Goal: Information Seeking & Learning: Understand process/instructions

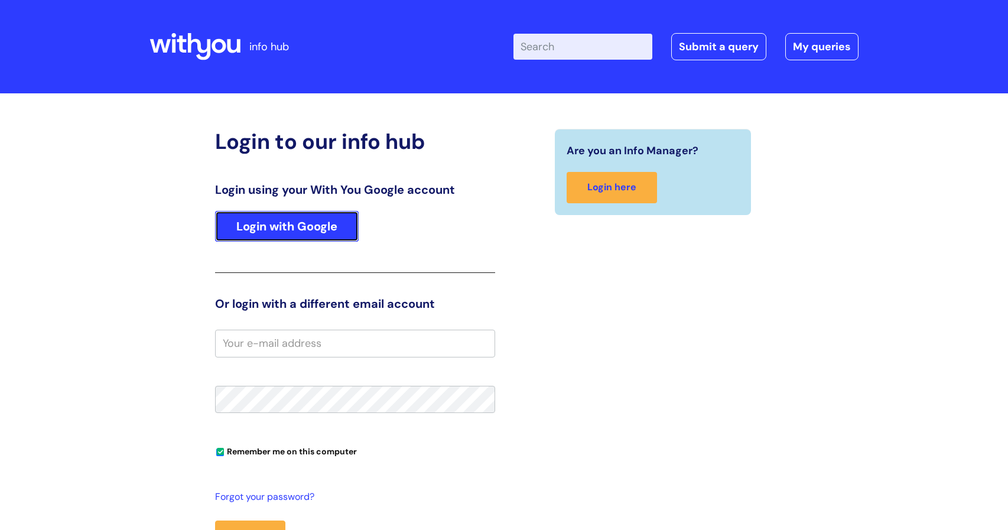
click at [297, 221] on link "Login with Google" at bounding box center [287, 226] width 144 height 31
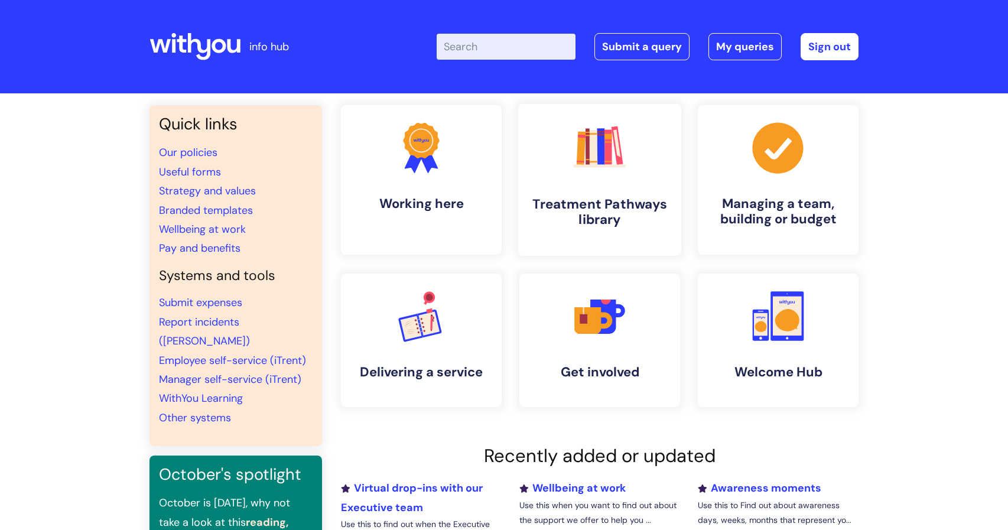
click at [623, 183] on link ".cls-1{fill:#f89b22;}.cls-1,.cls-2,.cls-3,.cls-4,.cls-5,.cls-6,.cls-7{stroke-wi…" at bounding box center [599, 180] width 163 height 152
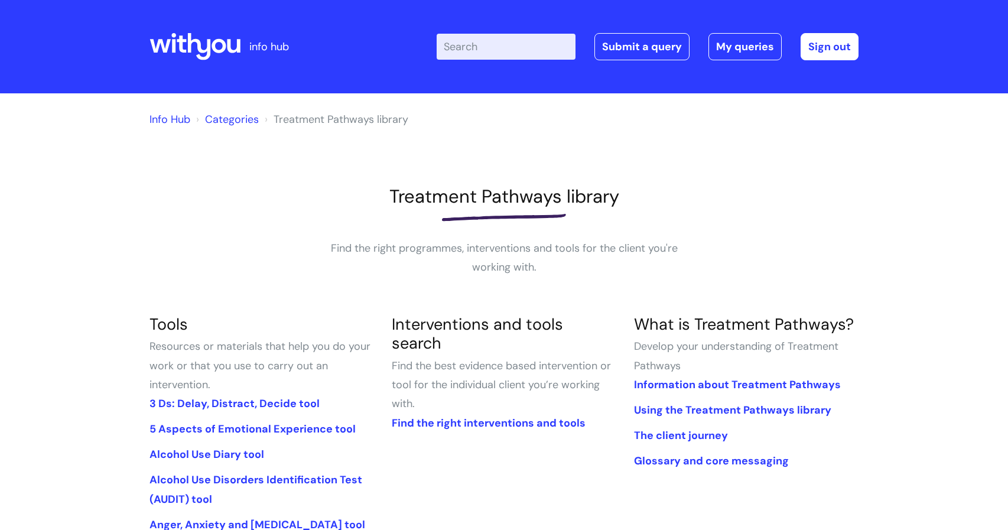
click at [472, 53] on input "Enter your search term here..." at bounding box center [506, 47] width 139 height 26
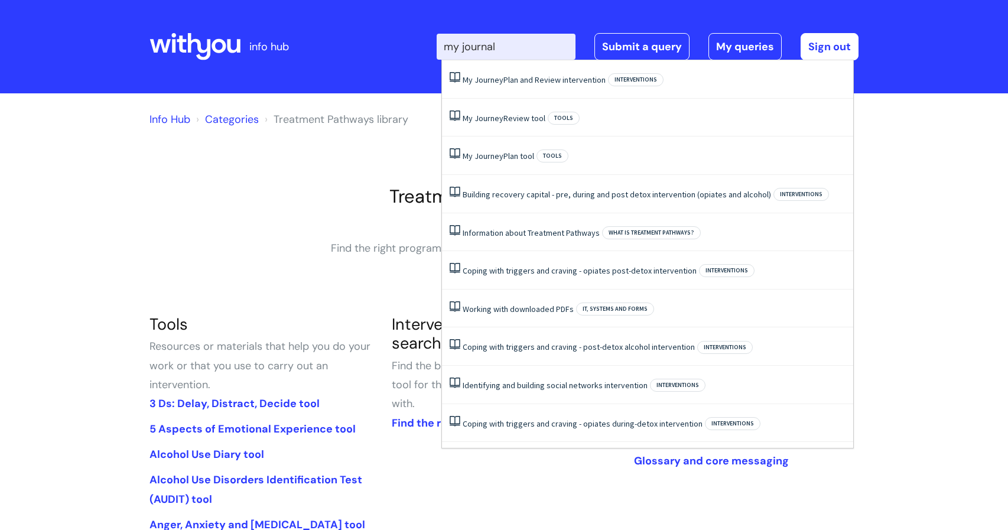
type input "my journal"
click button "Search" at bounding box center [0, 0] width 0 height 0
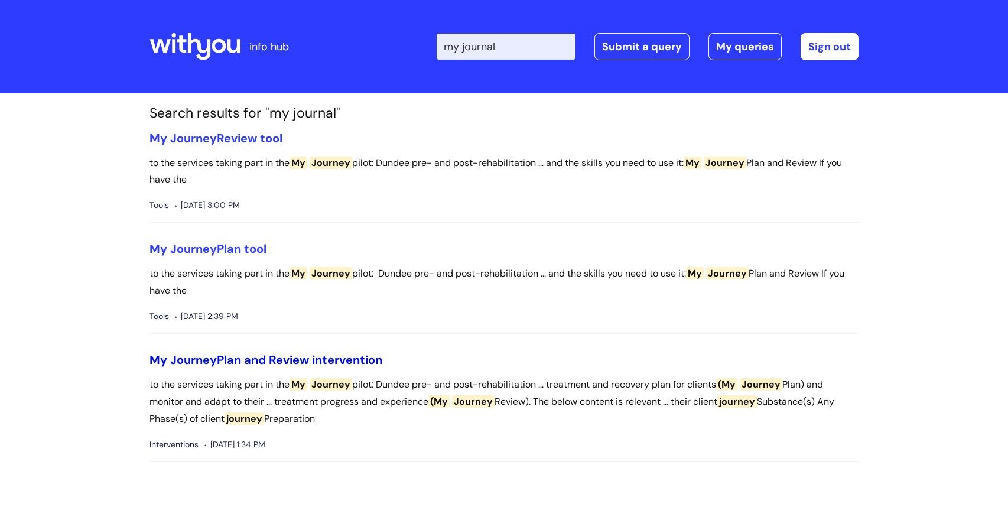
click at [201, 362] on span "Journey" at bounding box center [193, 359] width 47 height 15
click at [235, 248] on link "My Journey Plan tool" at bounding box center [208, 248] width 117 height 15
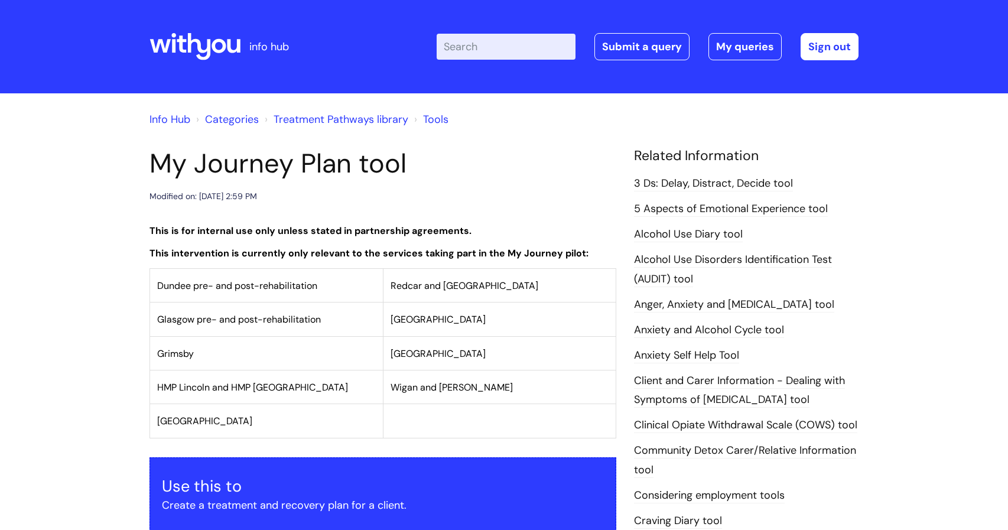
click at [616, 395] on table "Dundee pre- and post-rehabilitation [GEOGRAPHIC_DATA] and [GEOGRAPHIC_DATA] [GE…" at bounding box center [383, 353] width 467 height 170
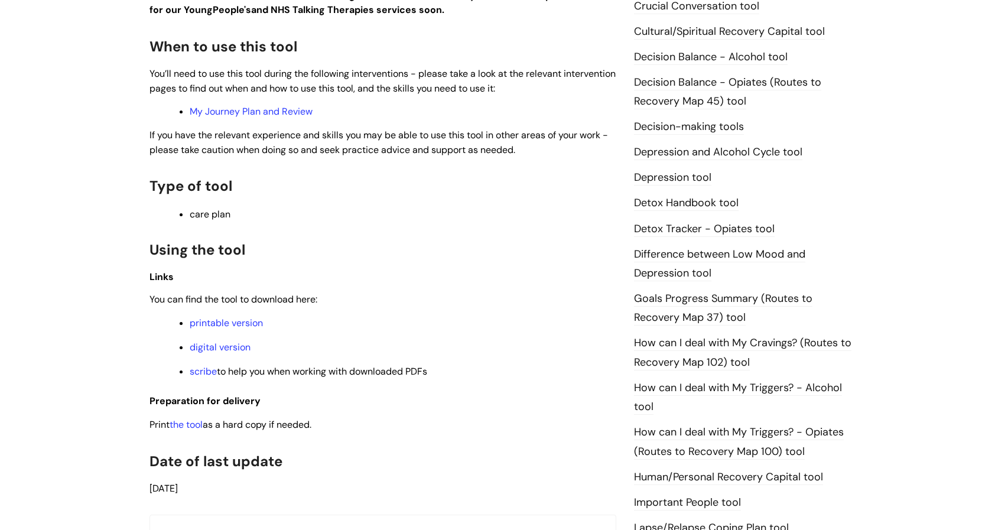
scroll to position [567, 0]
click at [197, 320] on link "printable version" at bounding box center [226, 322] width 73 height 12
